Goal: Communication & Community: Answer question/provide support

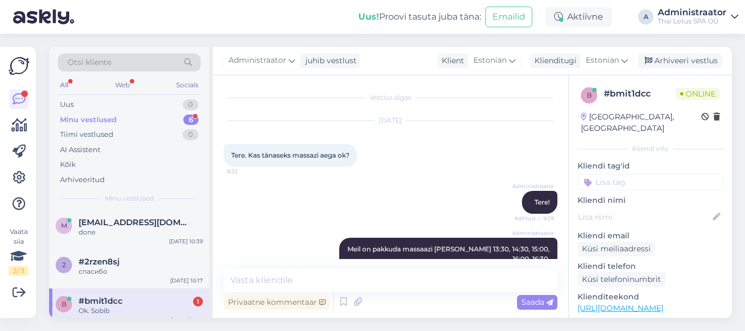
scroll to position [295, 0]
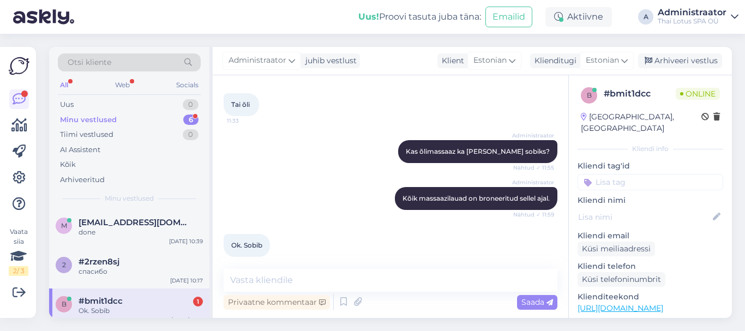
click at [149, 305] on div "#bmit1dcc 1" at bounding box center [140, 301] width 124 height 10
click at [269, 283] on textarea at bounding box center [390, 280] width 334 height 23
type textarea "Ы"
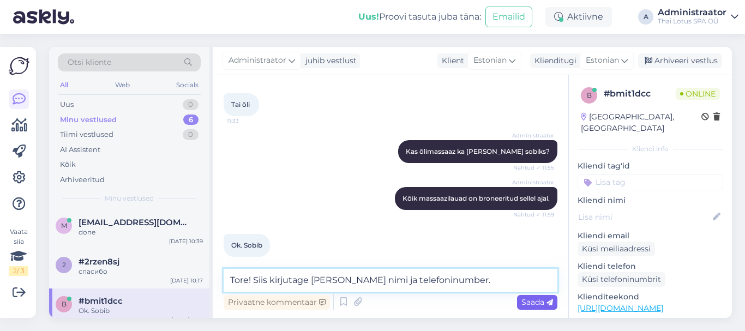
type textarea "Tore! Siis kirjutage [PERSON_NAME] nimi ja telefoninumber."
click at [526, 305] on span "Saada" at bounding box center [537, 302] width 32 height 10
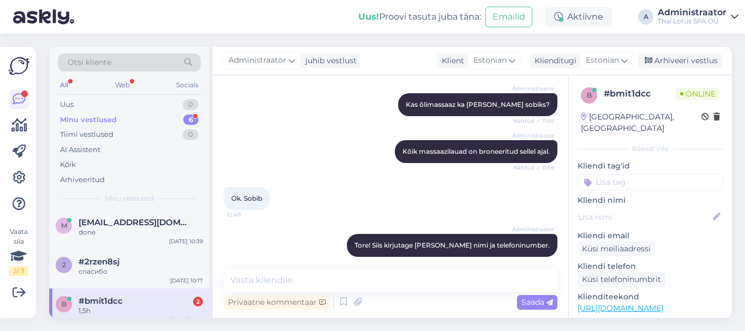
scroll to position [435, 0]
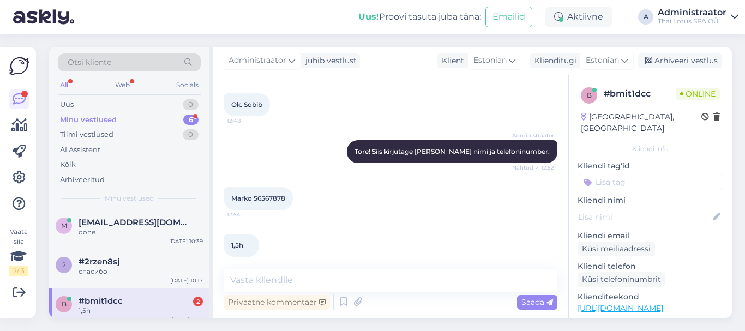
click at [118, 305] on span "#bmit1dcc" at bounding box center [100, 301] width 44 height 10
click at [255, 278] on textarea at bounding box center [390, 280] width 334 height 23
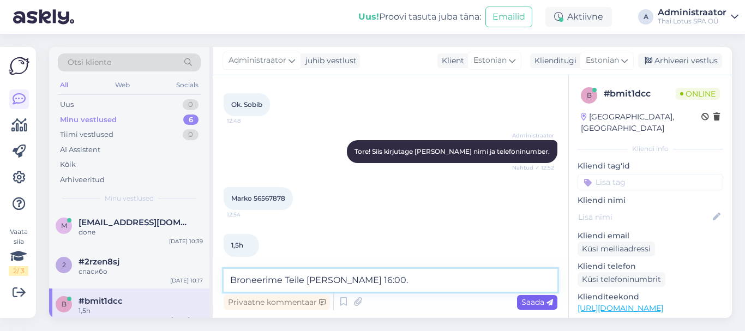
type textarea "Broneerime Teile [PERSON_NAME] 16:00."
click at [531, 300] on span "Saada" at bounding box center [537, 302] width 32 height 10
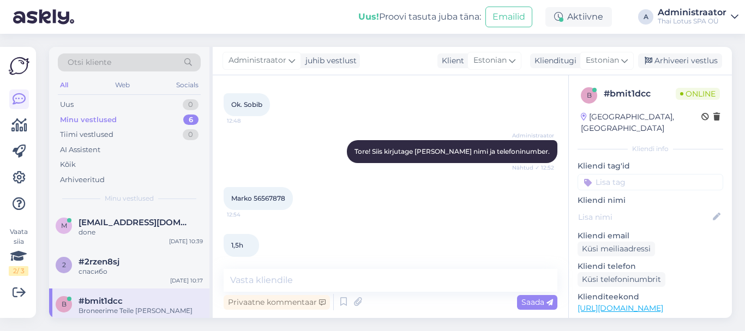
scroll to position [482, 0]
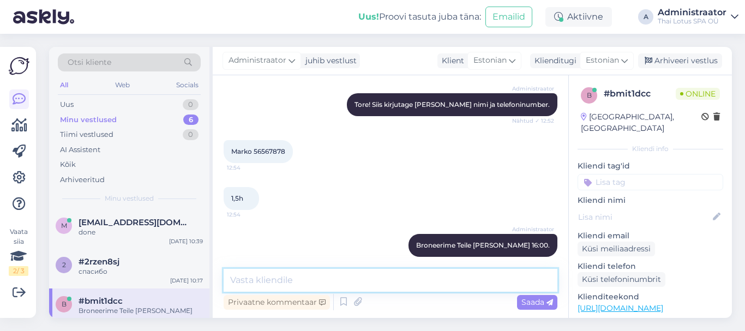
click at [424, 289] on textarea at bounding box center [390, 280] width 334 height 23
type textarea "Peatse kohtumiseni!"
click at [533, 300] on span "Saada" at bounding box center [537, 302] width 32 height 10
